Goal: Check status: Check status

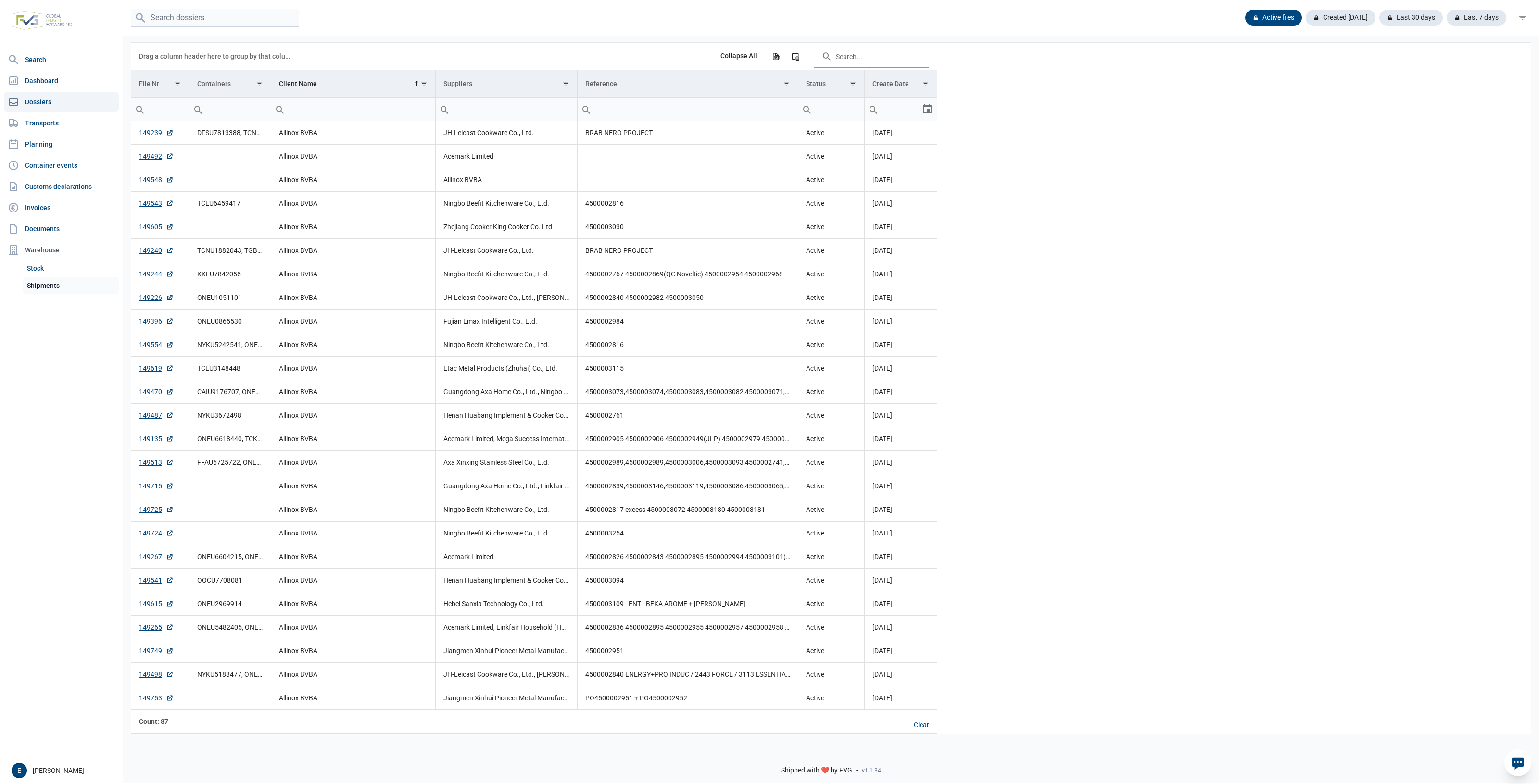
click at [68, 284] on link "Shipments" at bounding box center [71, 285] width 95 height 17
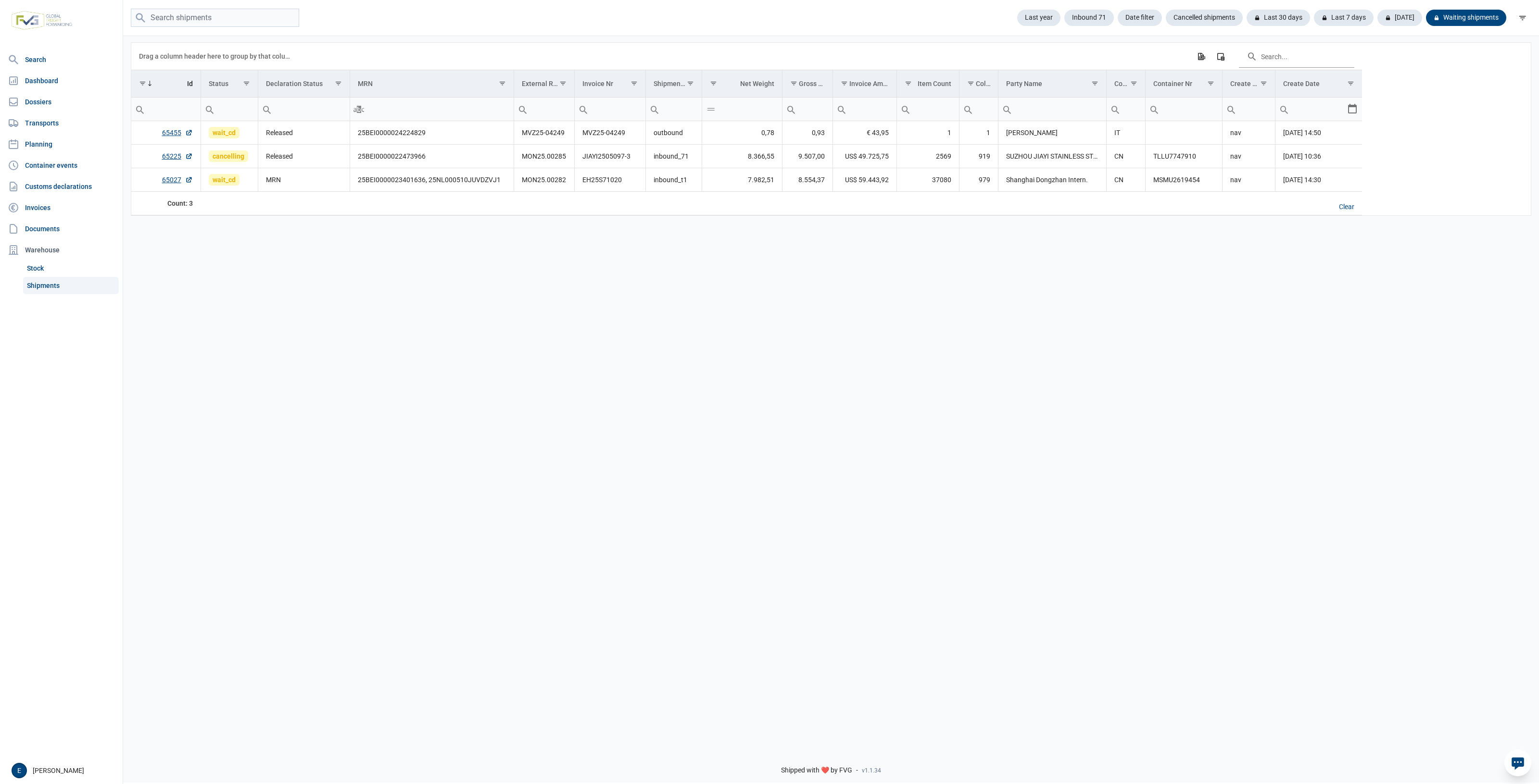
drag, startPoint x: 904, startPoint y: 421, endPoint x: 834, endPoint y: 398, distance: 73.7
click at [834, 398] on div "Data grid with 3 rows and 17 columns Drag a column header here to group by that…" at bounding box center [831, 388] width 1416 height 707
click at [636, 307] on div "Data grid with 3 rows and 17 columns Drag a column header here to group by that…" at bounding box center [831, 388] width 1416 height 707
drag, startPoint x: 634, startPoint y: 318, endPoint x: 542, endPoint y: 306, distance: 92.8
click at [542, 306] on div "Data grid with 3 rows and 17 columns Drag a column header here to group by that…" at bounding box center [831, 388] width 1416 height 707
